Goal: Information Seeking & Learning: Find specific fact

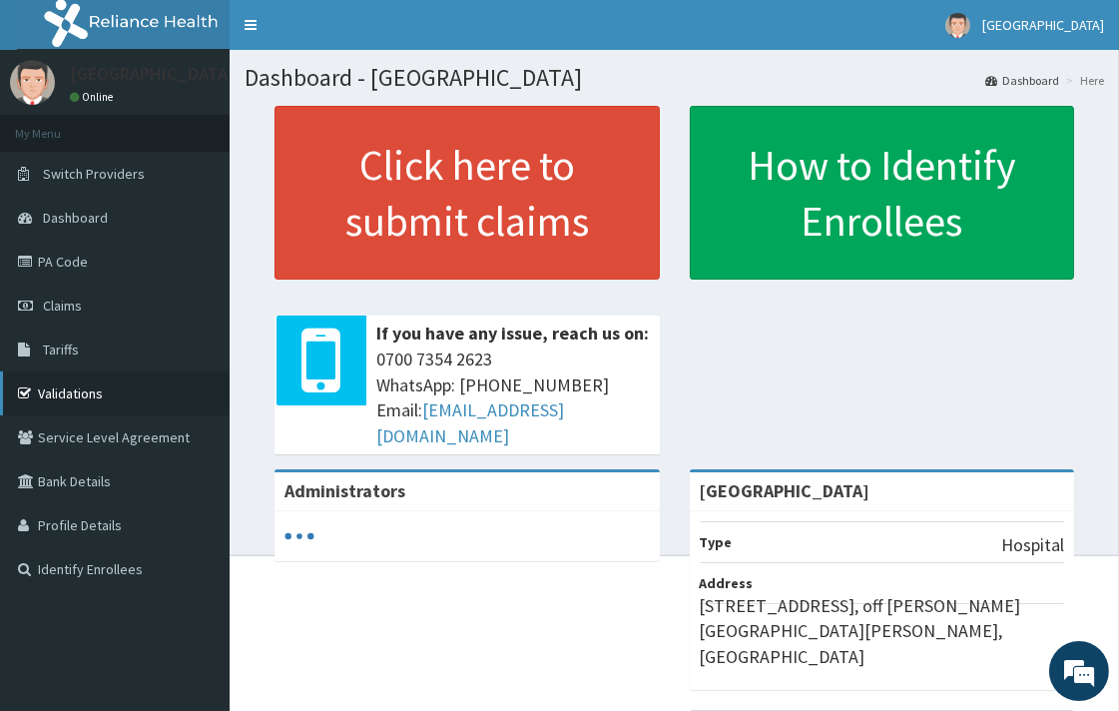
click at [64, 397] on link "Validations" at bounding box center [115, 393] width 230 height 44
click at [52, 353] on span "Tariffs" at bounding box center [61, 349] width 36 height 18
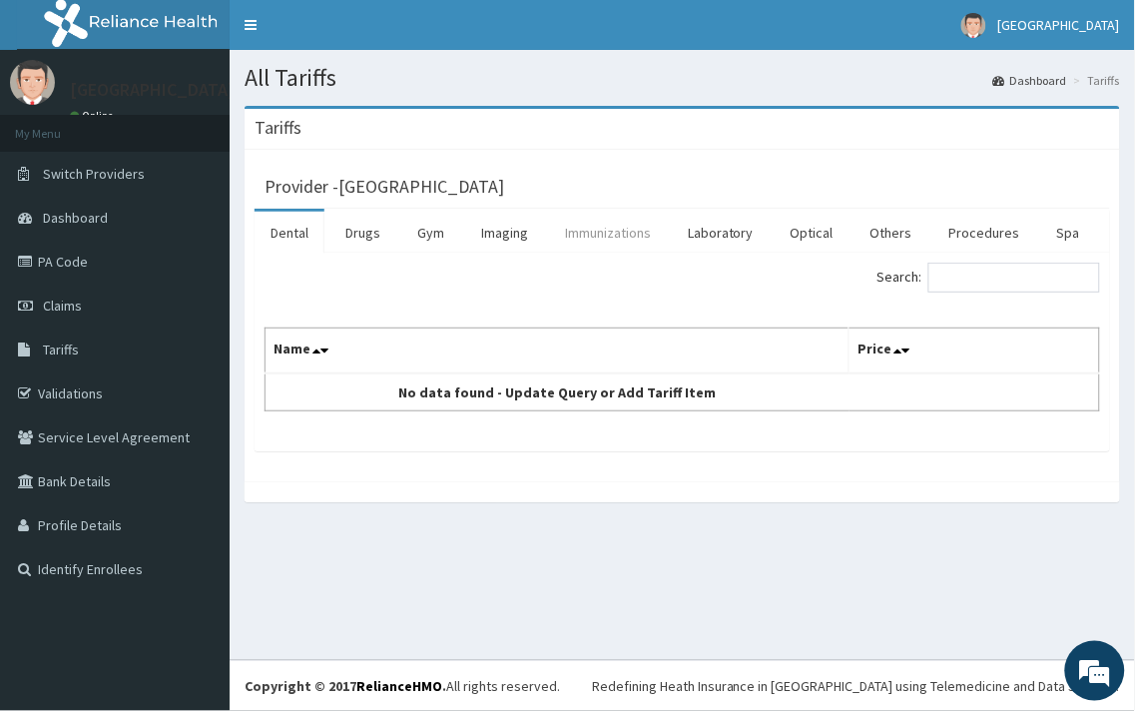
click at [589, 241] on link "Immunizations" at bounding box center [608, 233] width 118 height 42
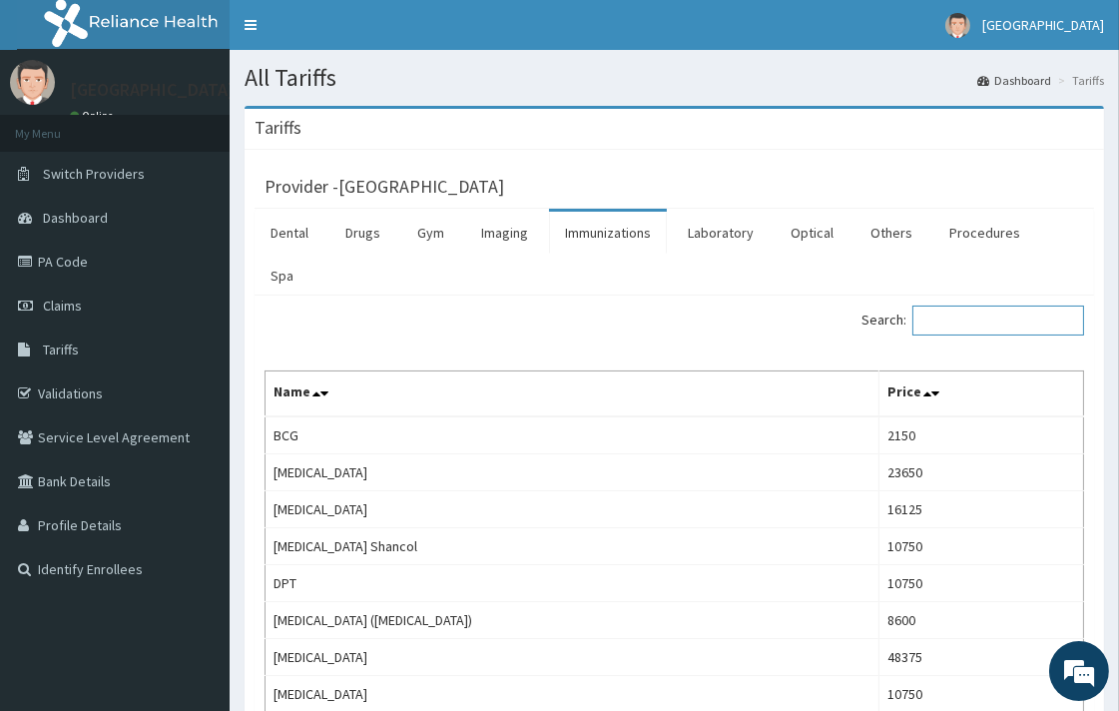
click at [980, 305] on input "Search:" at bounding box center [998, 320] width 172 height 30
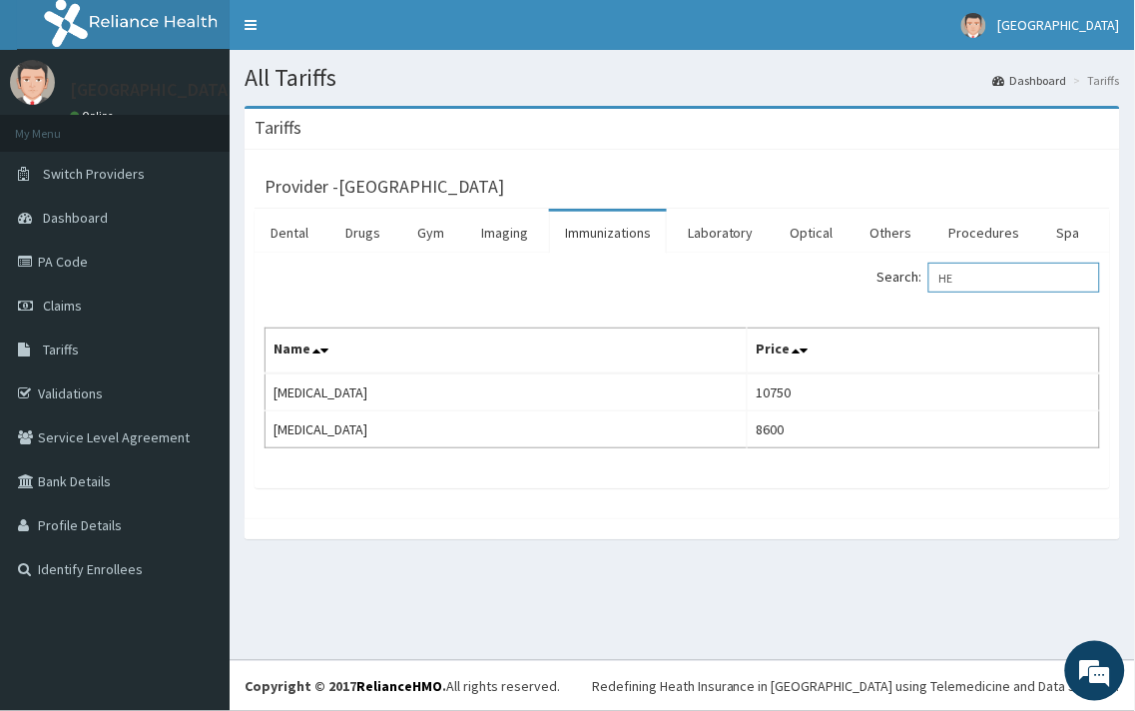
type input "H"
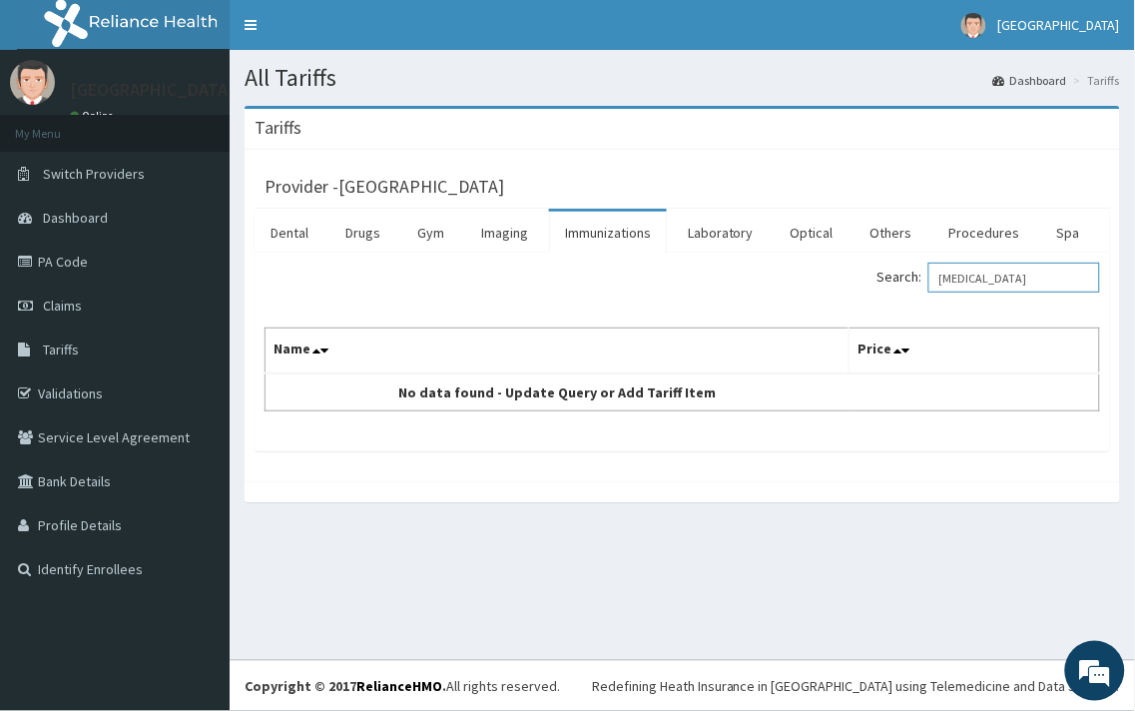
type input "[MEDICAL_DATA]"
